Goal: Check status: Check status

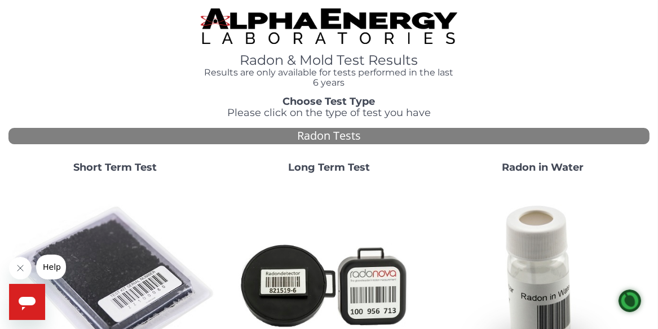
click at [105, 243] on img at bounding box center [115, 284] width 205 height 205
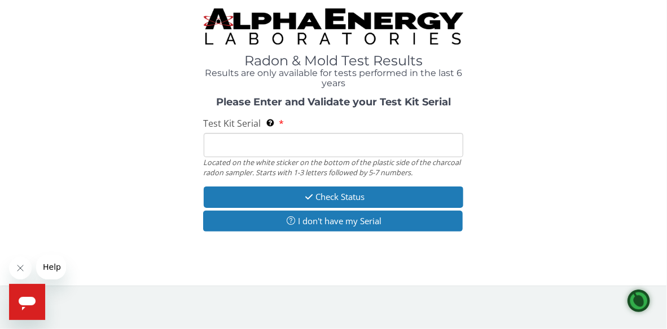
click at [226, 139] on input "Test Kit Serial Located on the white sticker on the bottom of the plastic side …" at bounding box center [334, 145] width 260 height 24
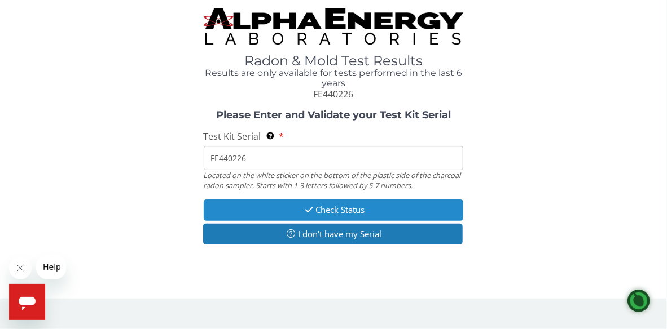
type input "FE440226"
click at [316, 206] on button "Check Status" at bounding box center [334, 210] width 260 height 21
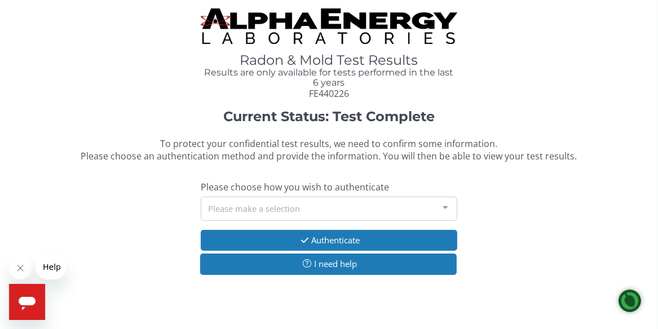
click at [446, 205] on div at bounding box center [445, 207] width 23 height 21
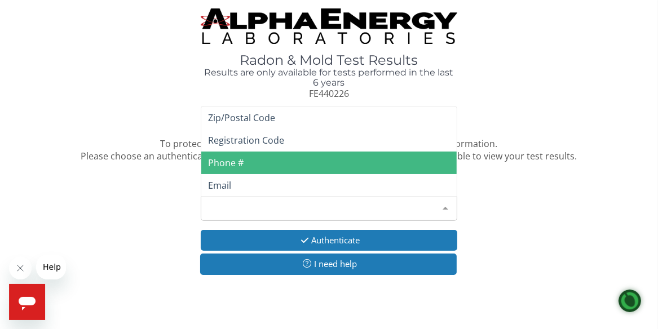
click at [250, 163] on span "Phone #" at bounding box center [329, 163] width 256 height 23
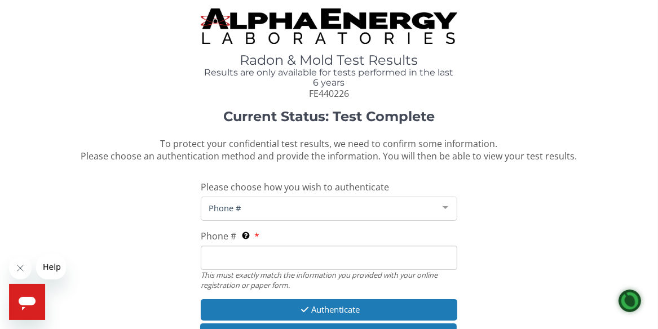
click at [230, 252] on input "Phone # This must exactly match the information you provided with your online r…" at bounding box center [329, 258] width 257 height 24
type input "[PHONE_NUMBER]"
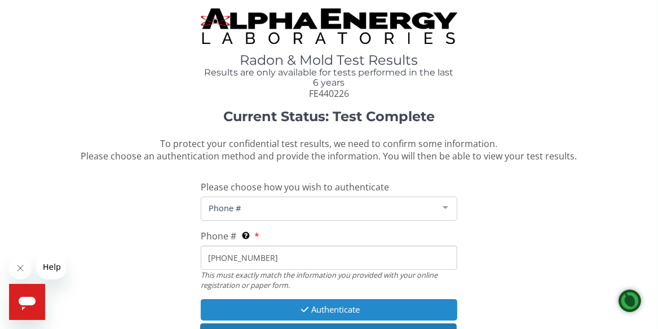
click at [319, 307] on button "Authenticate" at bounding box center [329, 310] width 257 height 21
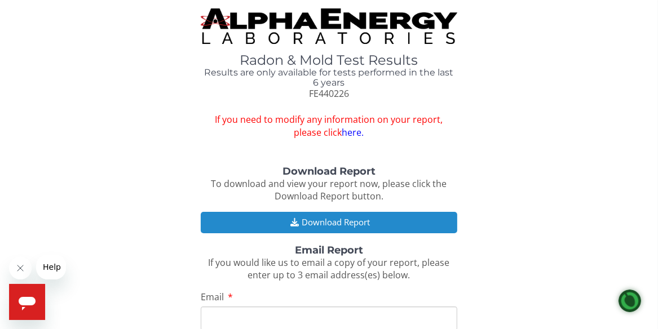
click at [331, 221] on button "Download Report" at bounding box center [329, 222] width 257 height 21
